Goal: Information Seeking & Learning: Understand process/instructions

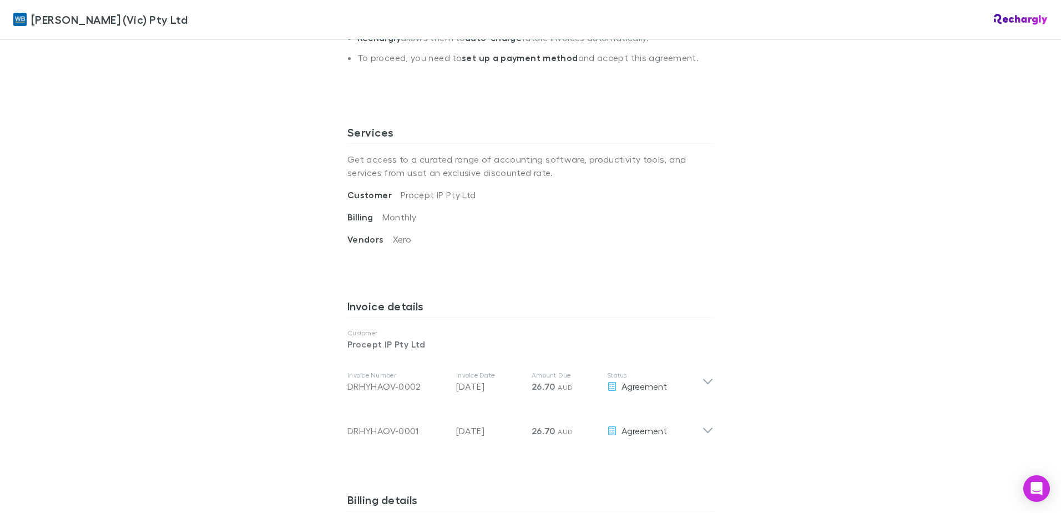
scroll to position [389, 0]
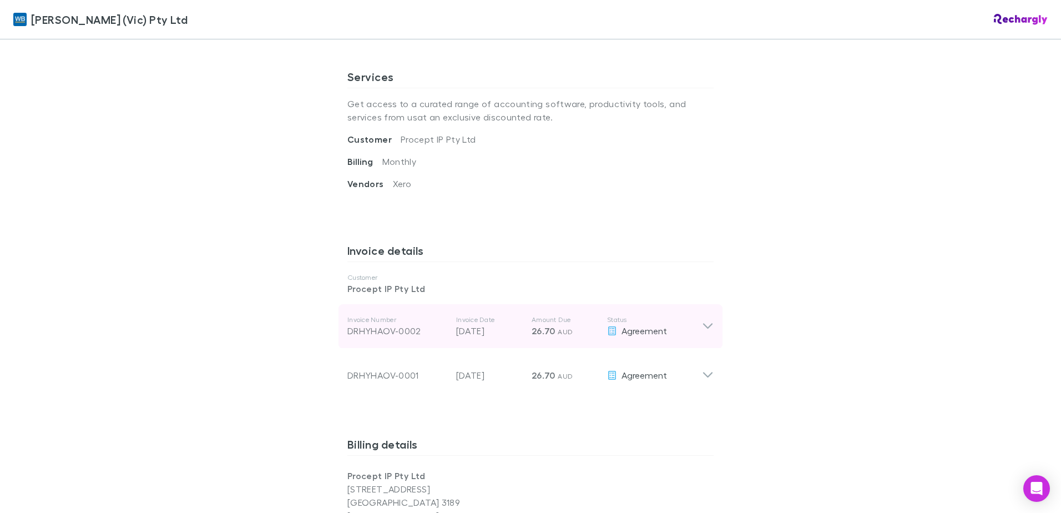
click at [702, 323] on icon at bounding box center [708, 326] width 12 height 13
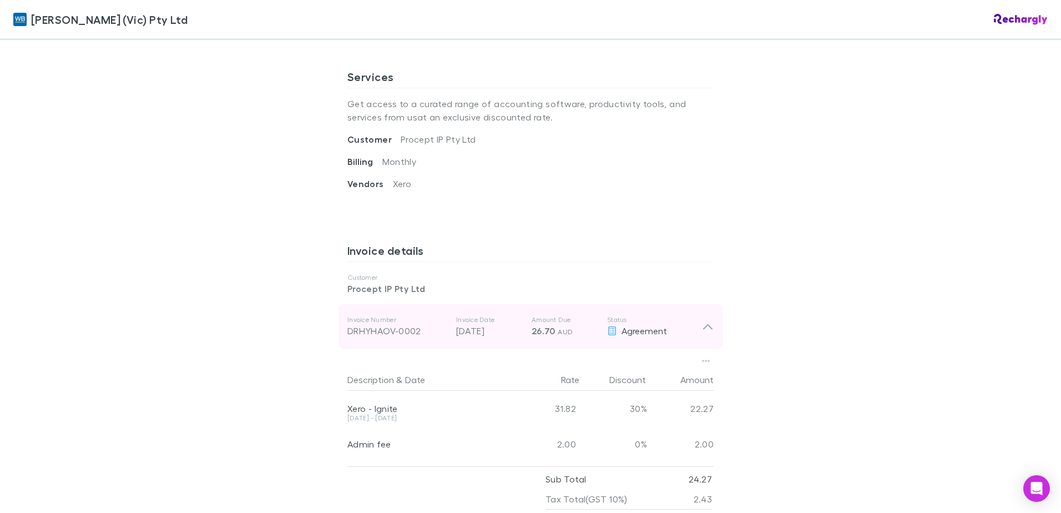
click at [702, 323] on icon at bounding box center [708, 326] width 12 height 13
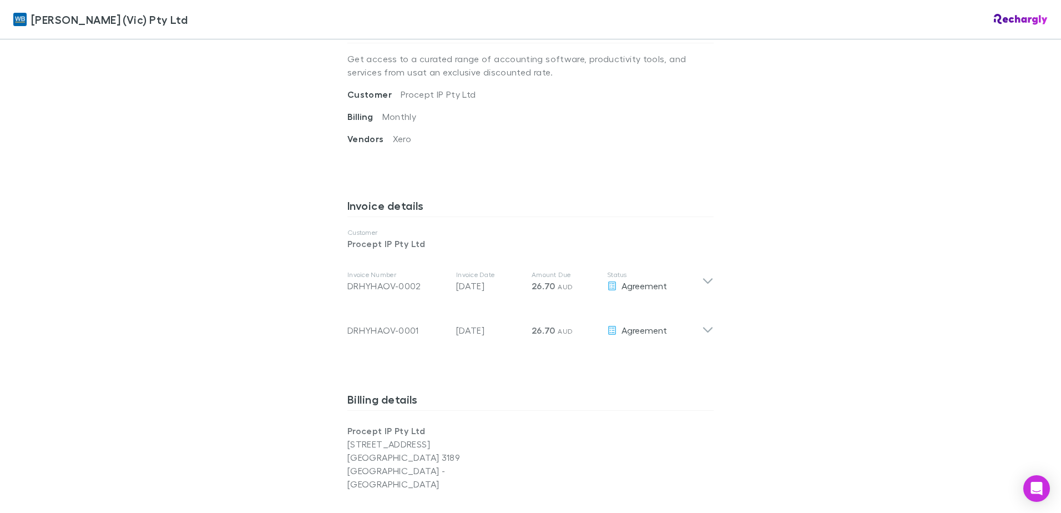
scroll to position [500, 0]
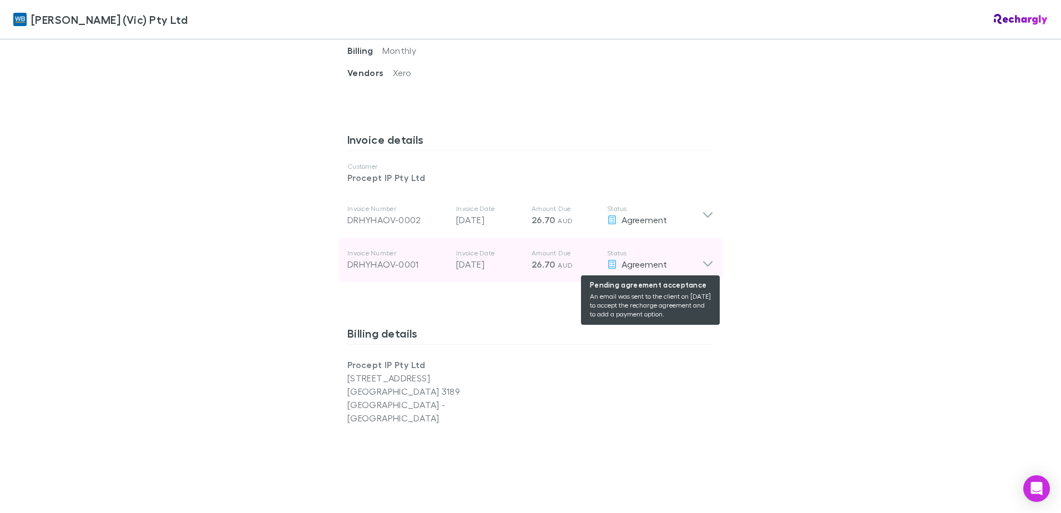
click at [695, 264] on div "Agreement" at bounding box center [654, 264] width 95 height 13
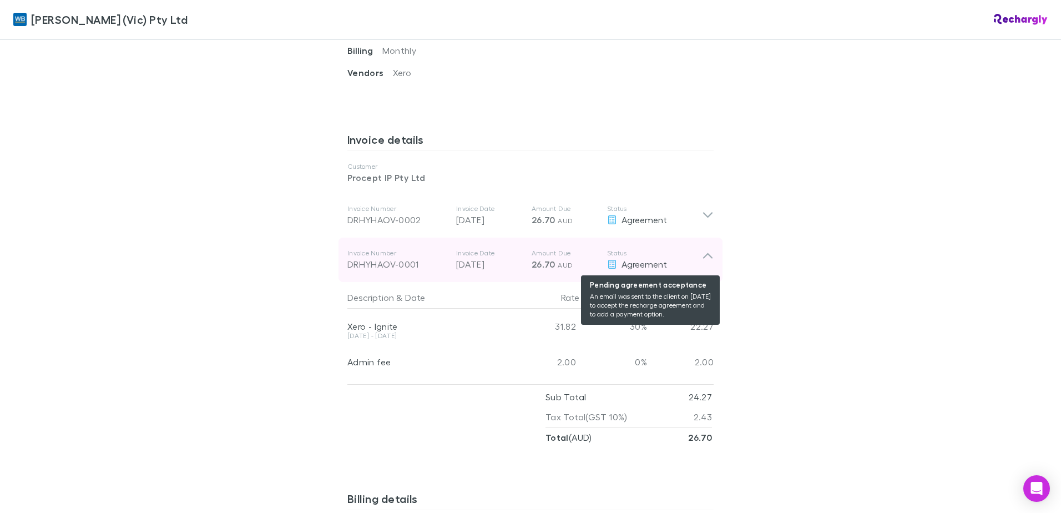
click at [695, 264] on div "Agreement" at bounding box center [654, 264] width 95 height 13
